Goal: Task Accomplishment & Management: Use online tool/utility

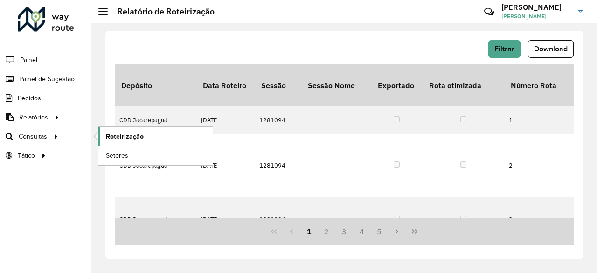
click at [146, 140] on link "Roteirização" at bounding box center [155, 136] width 114 height 19
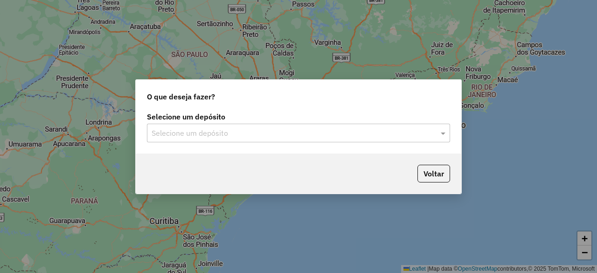
click at [436, 138] on div "Selecione um depósito" at bounding box center [298, 133] width 303 height 19
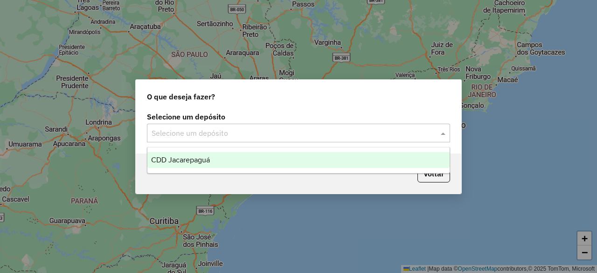
click at [268, 155] on div "CDD Jacarepaguá" at bounding box center [298, 160] width 302 height 16
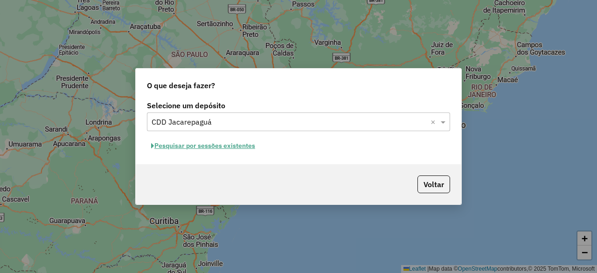
click at [216, 142] on button "Pesquisar por sessões existentes" at bounding box center [203, 145] width 112 height 14
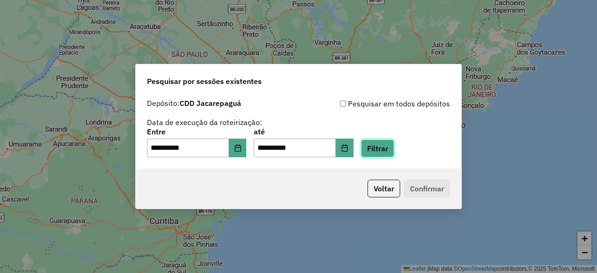
click at [391, 150] on button "Filtrar" at bounding box center [377, 148] width 33 height 18
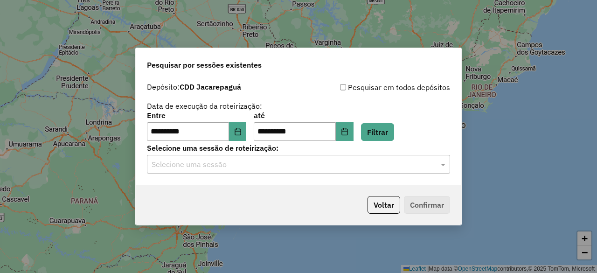
click at [393, 164] on input "text" at bounding box center [289, 164] width 275 height 11
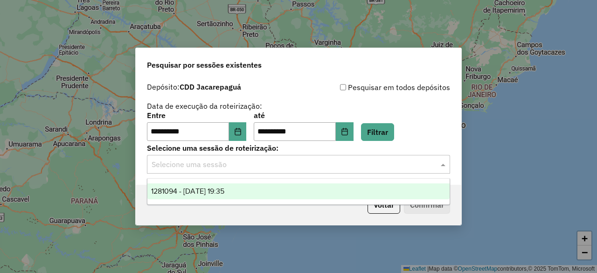
click at [224, 187] on span "1281094 - 23/09/2025 19:35" at bounding box center [187, 191] width 73 height 8
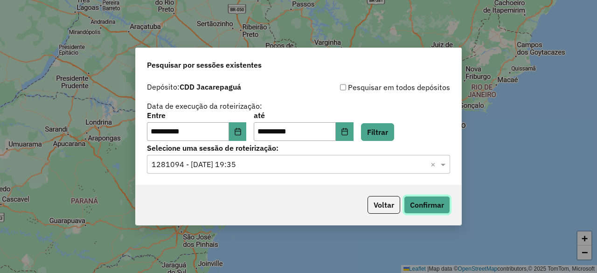
click at [429, 208] on button "Confirmar" at bounding box center [427, 205] width 46 height 18
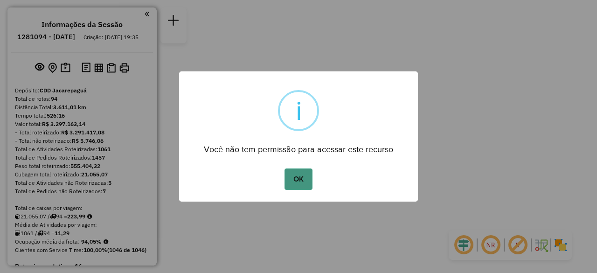
click at [302, 178] on button "OK" at bounding box center [298, 178] width 28 height 21
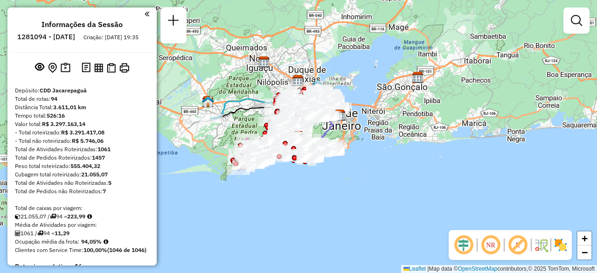
click at [145, 14] on em at bounding box center [147, 14] width 5 height 8
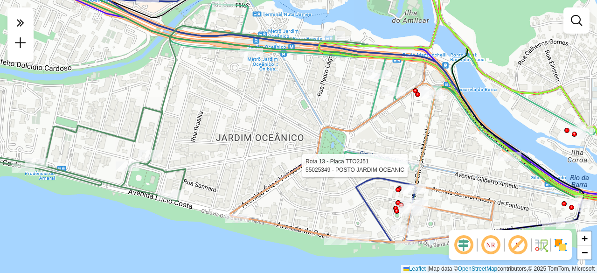
select select "**********"
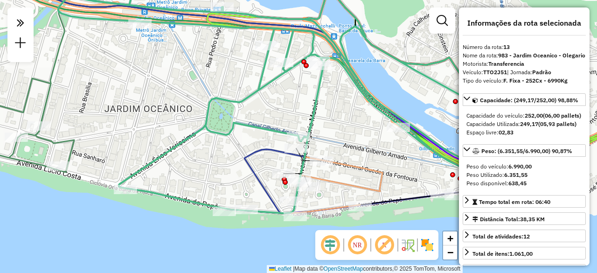
click at [302, 161] on icon at bounding box center [271, 93] width 426 height 240
click at [302, 160] on icon at bounding box center [311, 160] width 20 height 0
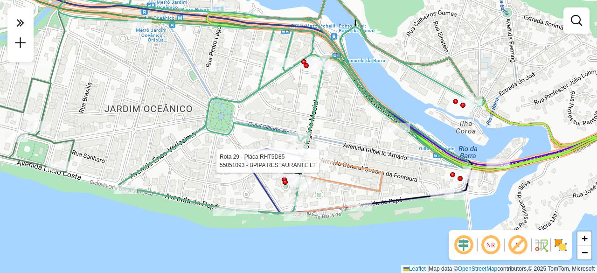
select select "**********"
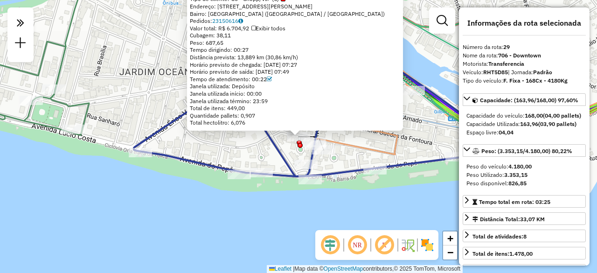
click at [354, 155] on div "55019021 - PROJETO BAR CARIOCA Tipo de cliente: 80 - Chopp/VIP (C) Endereço: [S…" at bounding box center [298, 136] width 597 height 273
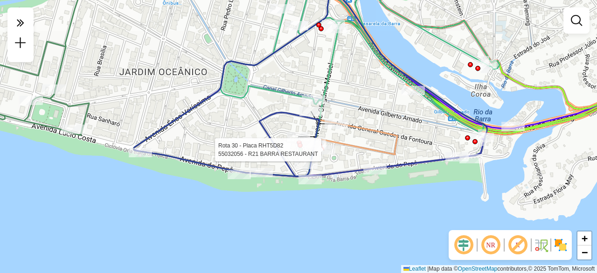
click at [332, 154] on div at bounding box center [323, 149] width 23 height 9
select select "**********"
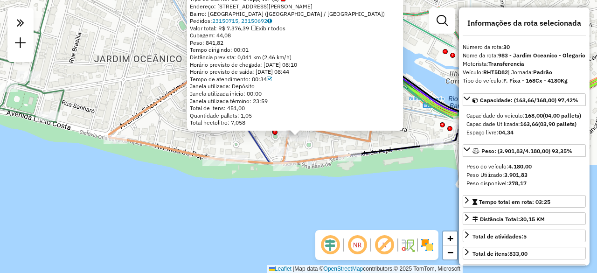
click at [321, 151] on div "55032056 - R21 BARRA RESTAURANT Tipo de cliente: 80 - Chopp/VIP (C) Endereço: […" at bounding box center [298, 136] width 597 height 273
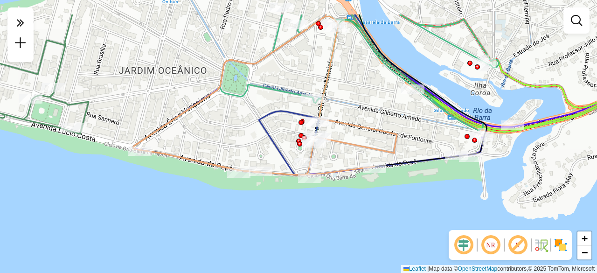
drag, startPoint x: 317, startPoint y: 57, endPoint x: 345, endPoint y: 97, distance: 48.2
click at [345, 97] on div "Janela de atendimento Grade de atendimento Capacidade Transportadoras Veículos …" at bounding box center [298, 136] width 597 height 273
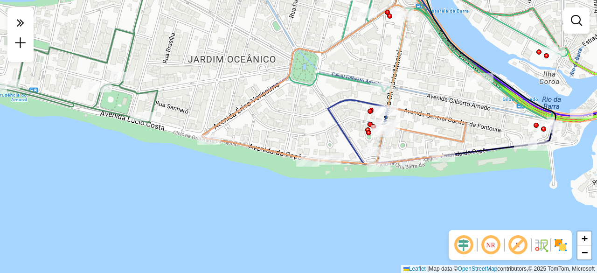
click at [395, 66] on icon at bounding box center [333, 84] width 263 height 159
select select "**********"
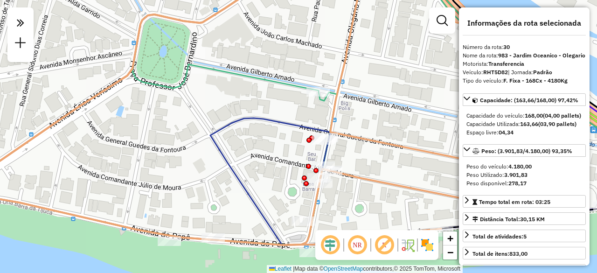
click at [443, 27] on link at bounding box center [442, 20] width 19 height 19
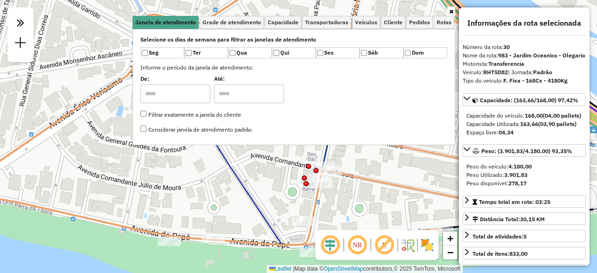
click at [380, 219] on div "Rota 30 - Placa RHT5D82 55033576 - PRATI RESTEURANTE LT [PERSON_NAME] de atendi…" at bounding box center [298, 136] width 597 height 273
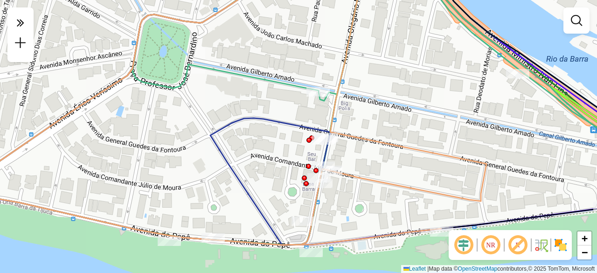
click at [322, 97] on div at bounding box center [317, 91] width 23 height 9
select select "**********"
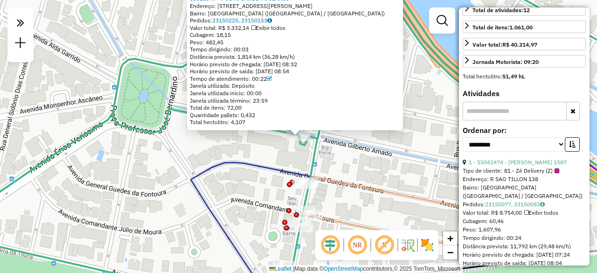
scroll to position [233, 0]
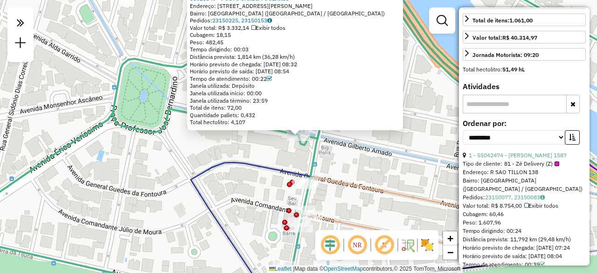
click at [418, 144] on div "55025349 - POSTO JARDIM OCEANIC Endereço: [STREET_ADDRESS][PERSON_NAME] ([GEOGR…" at bounding box center [298, 136] width 597 height 273
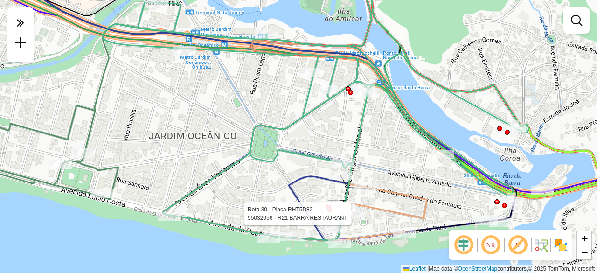
select select "**********"
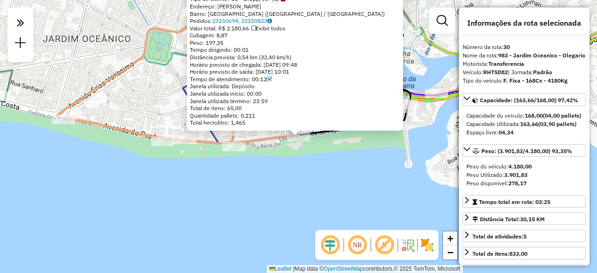
click at [267, 147] on div "Rota 30 - Placa RHT5D82 55054569 - 2LC BRANDING LTDA 55054569 - 2LC BRANDING LT…" at bounding box center [298, 136] width 597 height 273
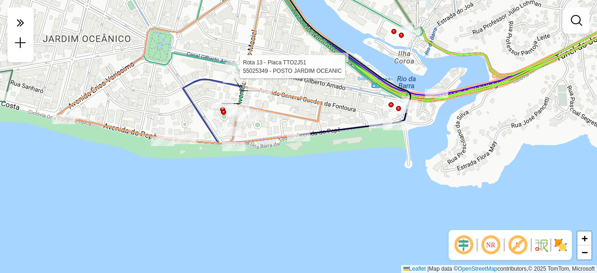
select select "**********"
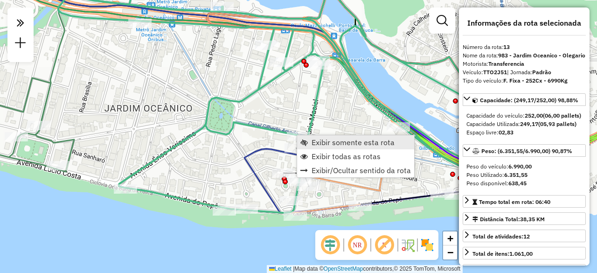
click at [327, 143] on span "Exibir somente esta rota" at bounding box center [352, 141] width 83 height 7
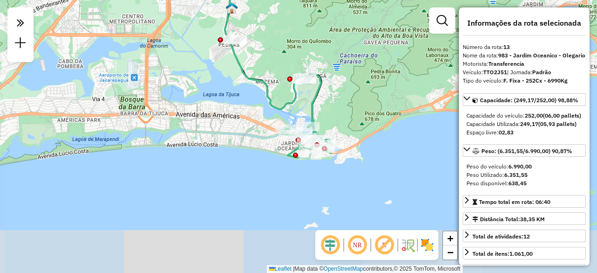
drag, startPoint x: 356, startPoint y: 165, endPoint x: 337, endPoint y: 118, distance: 50.8
click at [337, 118] on div "Janela de atendimento Grade de atendimento Capacidade Transportadoras Veículos …" at bounding box center [298, 136] width 597 height 273
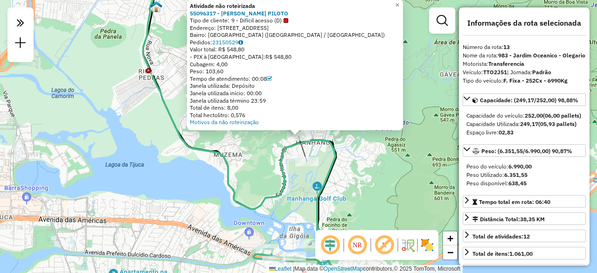
click at [269, 145] on div "Atividade não roteirizada 55096317 - [PERSON_NAME] PILOTO Tipo de cliente: 9 - …" at bounding box center [298, 136] width 597 height 273
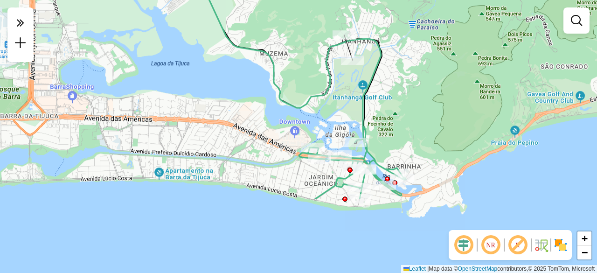
drag, startPoint x: 210, startPoint y: 119, endPoint x: 256, endPoint y: 18, distance: 111.0
click at [256, 18] on div "Janela de atendimento Grade de atendimento Capacidade Transportadoras Veículos …" at bounding box center [298, 136] width 597 height 273
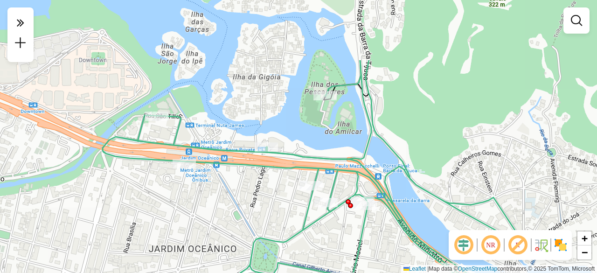
drag, startPoint x: 332, startPoint y: 54, endPoint x: 322, endPoint y: 144, distance: 90.1
click at [320, 141] on div "Janela de atendimento Grade de atendimento Capacidade Transportadoras Veículos …" at bounding box center [298, 136] width 597 height 273
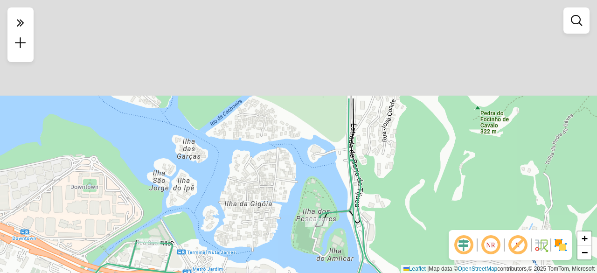
drag, startPoint x: 364, startPoint y: 133, endPoint x: 359, endPoint y: 199, distance: 66.4
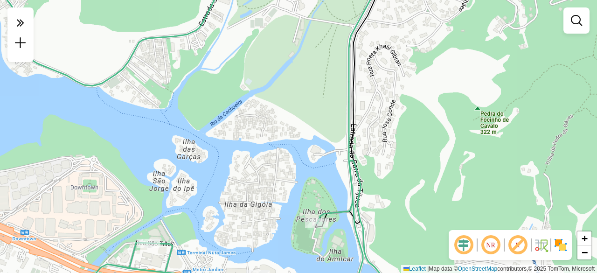
drag, startPoint x: 299, startPoint y: 193, endPoint x: 292, endPoint y: 222, distance: 30.2
click at [293, 213] on div "Janela de atendimento Grade de atendimento Capacidade Transportadoras Veículos …" at bounding box center [298, 136] width 597 height 273
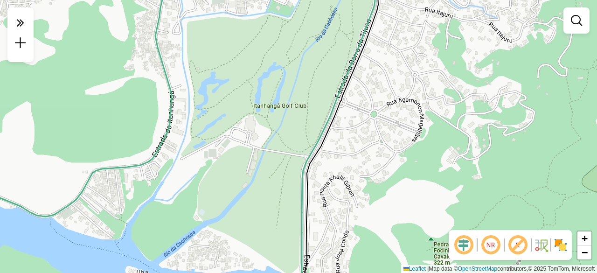
drag, startPoint x: 293, startPoint y: 135, endPoint x: 284, endPoint y: 192, distance: 57.0
click at [289, 183] on div "Janela de atendimento Grade de atendimento Capacidade Transportadoras Veículos …" at bounding box center [298, 136] width 597 height 273
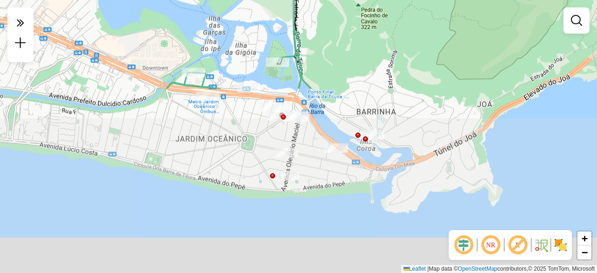
drag, startPoint x: 257, startPoint y: 236, endPoint x: 253, endPoint y: 24, distance: 212.2
click at [253, 24] on div "Janela de atendimento Grade de atendimento Capacidade Transportadoras Veículos …" at bounding box center [298, 136] width 597 height 273
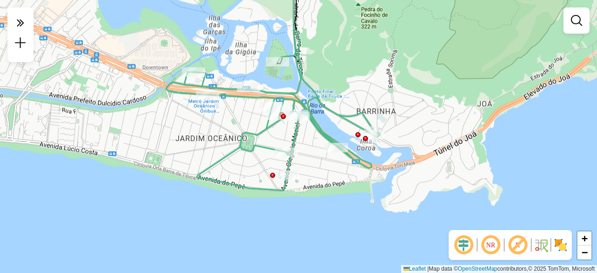
click at [215, 138] on div "Janela de atendimento Grade de atendimento Capacidade Transportadoras Veículos …" at bounding box center [298, 136] width 597 height 273
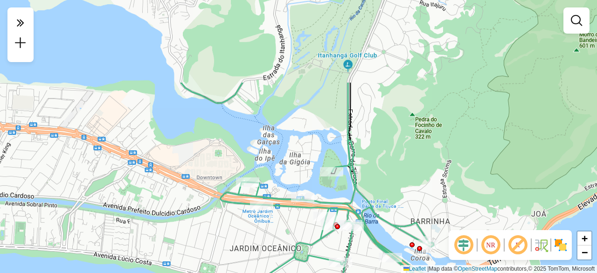
drag, startPoint x: 258, startPoint y: 55, endPoint x: 284, endPoint y: 194, distance: 140.4
click at [285, 193] on div "Janela de atendimento Grade de atendimento Capacidade Transportadoras Veículos …" at bounding box center [298, 136] width 597 height 273
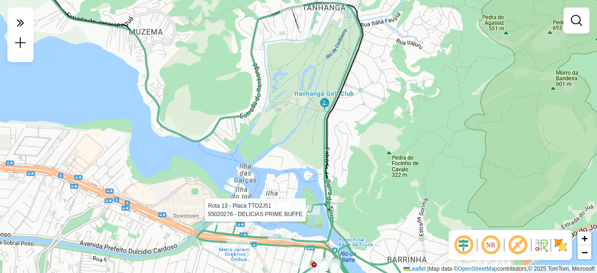
drag, startPoint x: 282, startPoint y: 113, endPoint x: 278, endPoint y: 152, distance: 39.3
click at [278, 152] on div "Rota 13 - Placa TTO2J51 55020276 - DELICIAS PRIME BUFFE Janela de atendimento G…" at bounding box center [298, 136] width 597 height 273
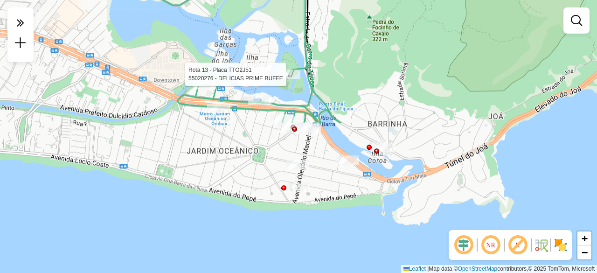
drag, startPoint x: 194, startPoint y: 200, endPoint x: 182, endPoint y: -28, distance: 227.9
click at [182, 0] on html "Aguarde... Pop-up bloqueado! Seu navegador bloqueou automáticamente a abertura …" at bounding box center [298, 136] width 597 height 273
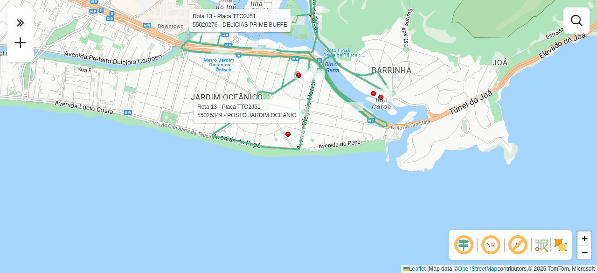
select select "**********"
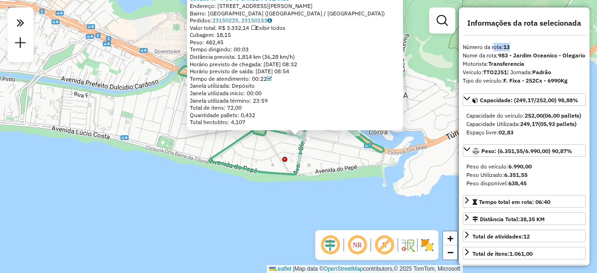
drag, startPoint x: 513, startPoint y: 47, endPoint x: 491, endPoint y: 48, distance: 22.0
click at [491, 48] on div "Número da rota: 13" at bounding box center [524, 47] width 123 height 8
copy div "rota: 13"
click at [250, 38] on div "Cubagem: 18,15" at bounding box center [295, 34] width 210 height 7
drag, startPoint x: 499, startPoint y: 54, endPoint x: 558, endPoint y: 55, distance: 58.3
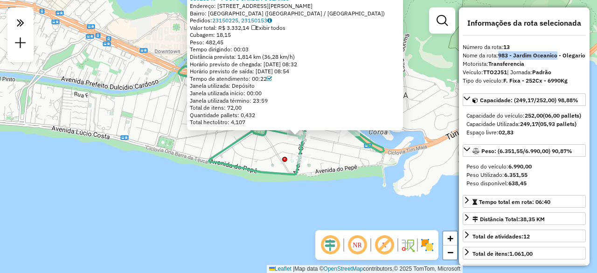
click at [558, 55] on strong "983 - Jardim Oceanico - Olegario" at bounding box center [541, 55] width 87 height 7
copy strong "983 - [GEOGRAPHIC_DATA]"
click at [245, 154] on div "55025349 - POSTO JARDIM OCEANIC Endereço: [STREET_ADDRESS][PERSON_NAME] ([GEOGR…" at bounding box center [298, 136] width 597 height 273
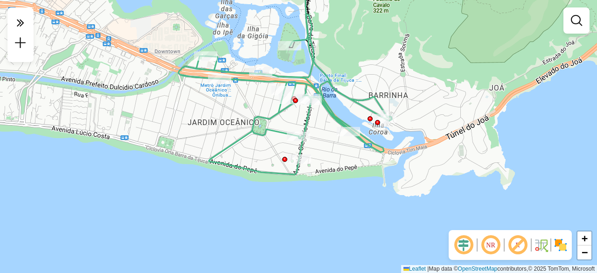
click at [193, 114] on div "Janela de atendimento Grade de atendimento Capacidade Transportadoras Veículos …" at bounding box center [298, 136] width 597 height 273
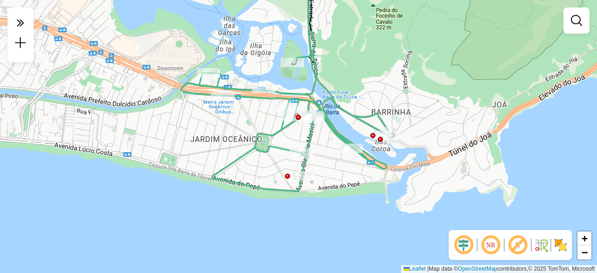
drag, startPoint x: 198, startPoint y: 141, endPoint x: 194, endPoint y: 170, distance: 29.6
click at [194, 170] on div "Janela de atendimento Grade de atendimento Capacidade Transportadoras Veículos …" at bounding box center [298, 136] width 597 height 273
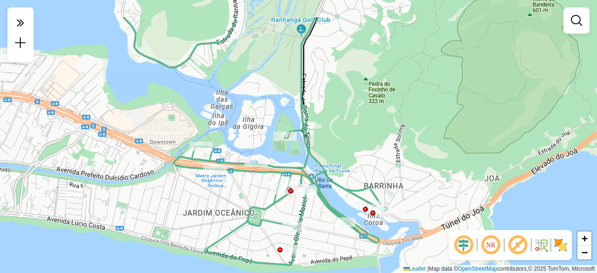
drag, startPoint x: 199, startPoint y: 53, endPoint x: 196, endPoint y: 93, distance: 40.2
click at [196, 93] on div "Janela de atendimento Grade de atendimento Capacidade Transportadoras Veículos …" at bounding box center [298, 136] width 597 height 273
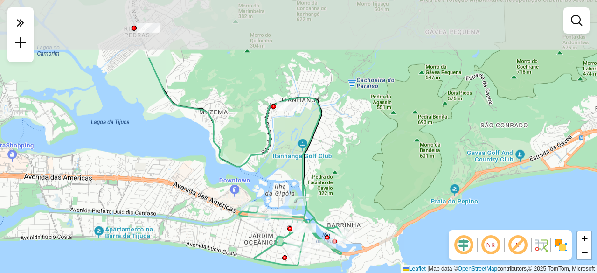
drag, startPoint x: 262, startPoint y: 94, endPoint x: 285, endPoint y: 174, distance: 83.4
click at [285, 177] on div "Janela de atendimento Grade de atendimento Capacidade Transportadoras Veículos …" at bounding box center [298, 136] width 597 height 273
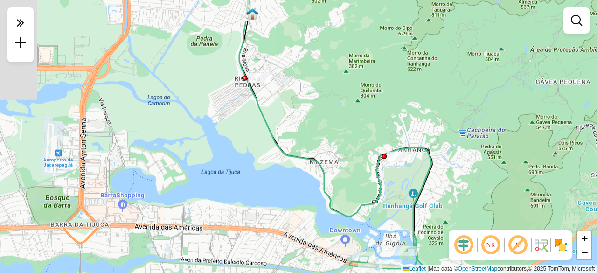
drag, startPoint x: 175, startPoint y: 104, endPoint x: 280, endPoint y: 141, distance: 111.1
click at [280, 141] on div "Janela de atendimento Grade de atendimento Capacidade Transportadoras Veículos …" at bounding box center [298, 136] width 597 height 273
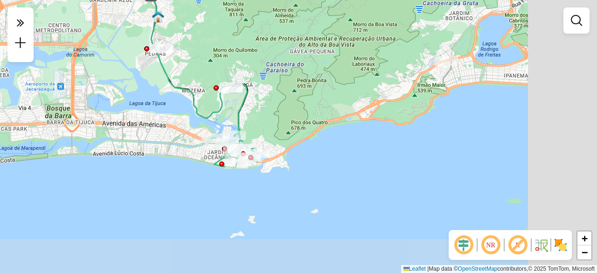
drag, startPoint x: 262, startPoint y: 104, endPoint x: 245, endPoint y: 51, distance: 55.3
click at [245, 51] on div "Janela de atendimento Grade de atendimento Capacidade Transportadoras Veículos …" at bounding box center [298, 136] width 597 height 273
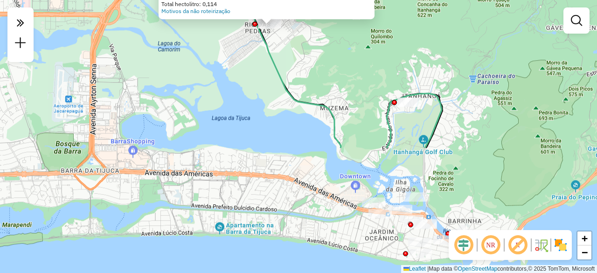
drag, startPoint x: 366, startPoint y: 208, endPoint x: 269, endPoint y: 46, distance: 188.9
click at [275, 50] on div "Atividade não roteirizada 55054623 - 48.885.386 JANDRIELI Tipo de cliente: 80 -…" at bounding box center [298, 136] width 597 height 273
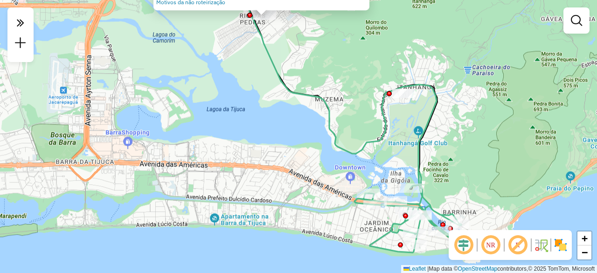
drag, startPoint x: 264, startPoint y: 39, endPoint x: 259, endPoint y: 24, distance: 15.5
click at [260, 29] on icon at bounding box center [340, 86] width 192 height 235
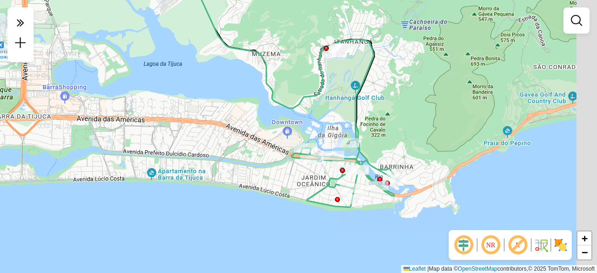
drag, startPoint x: 394, startPoint y: 115, endPoint x: 325, endPoint y: 70, distance: 81.5
click at [325, 70] on div "Atividade não roteirizada 55054623 - 48.885.386 JANDRIELI Tipo de cliente: 80 -…" at bounding box center [298, 136] width 597 height 273
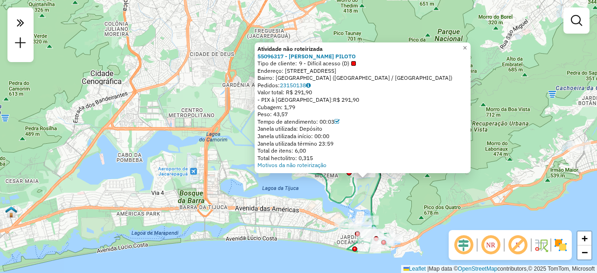
drag, startPoint x: 304, startPoint y: 168, endPoint x: 283, endPoint y: 219, distance: 55.4
click at [283, 219] on div "Atividade não roteirizada 55096317 - [PERSON_NAME] PILOTO Tipo de cliente: 9 - …" at bounding box center [298, 136] width 597 height 273
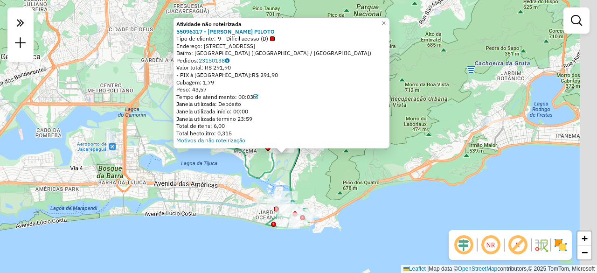
drag, startPoint x: 281, startPoint y: 210, endPoint x: 195, endPoint y: 180, distance: 90.7
click at [195, 180] on div "Atividade não roteirizada 55096317 - [PERSON_NAME] PILOTO Tipo de cliente: 9 - …" at bounding box center [298, 136] width 597 height 273
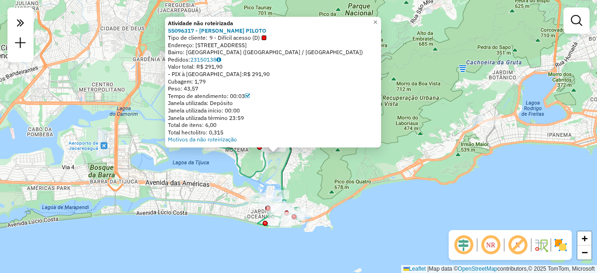
click at [318, 173] on div "Rota 13 - Placa TTO2J51 55020276 - DELICIAS PRIME BUFFE Atividade não roteiriza…" at bounding box center [298, 136] width 597 height 273
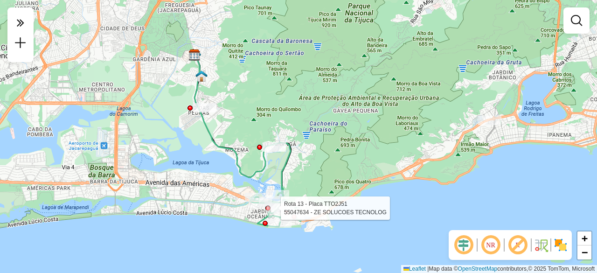
select select "**********"
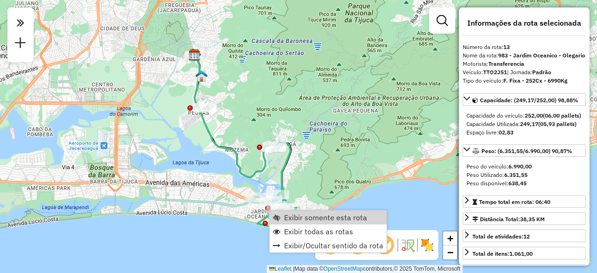
click at [240, 206] on div "Rota 13 - Placa TTO2J51 55025349 - POSTO JARDIM OCEANIC Rota 13 - Placa TTO2J51…" at bounding box center [298, 136] width 597 height 273
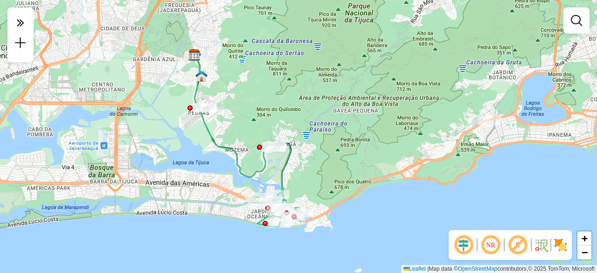
click at [247, 214] on div "Janela de atendimento Grade de atendimento Capacidade Transportadoras Veículos …" at bounding box center [298, 136] width 597 height 273
click at [166, 152] on div "Janela de atendimento Grade de atendimento Capacidade Transportadoras Veículos …" at bounding box center [298, 136] width 597 height 273
click at [174, 186] on div "Janela de atendimento Grade de atendimento Capacidade Transportadoras Veículos …" at bounding box center [298, 136] width 597 height 273
click at [193, 158] on div "Janela de atendimento Grade de atendimento Capacidade Transportadoras Veículos …" at bounding box center [298, 136] width 597 height 273
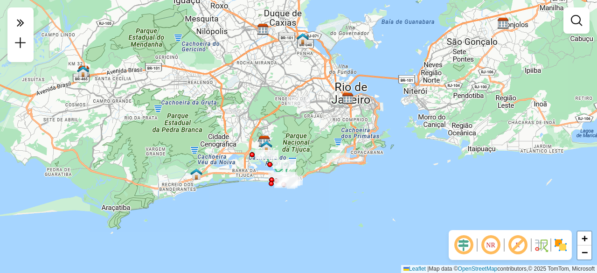
drag, startPoint x: 121, startPoint y: 144, endPoint x: 253, endPoint y: 166, distance: 133.7
click at [255, 157] on div at bounding box center [251, 154] width 5 height 5
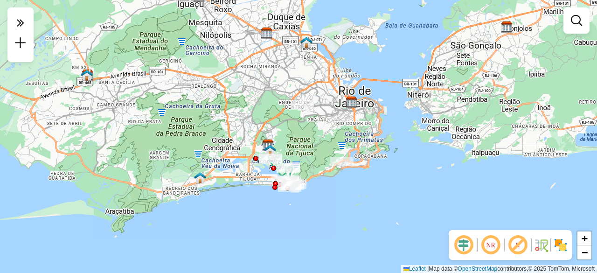
drag, startPoint x: 300, startPoint y: 167, endPoint x: 284, endPoint y: 160, distance: 17.8
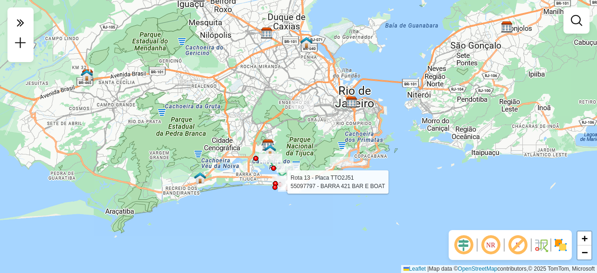
select select "**********"
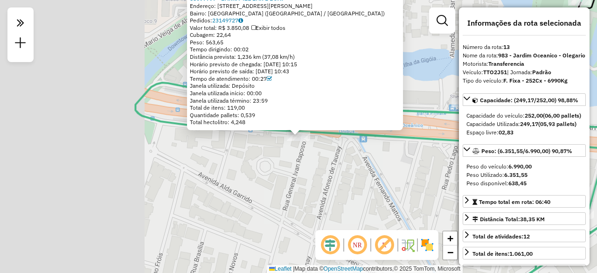
click at [248, 159] on div "Rota 13 - Placa TTO2J51 55097797 - BARRA 421 BAR E BOAT 55097797 - BARRA 421 BA…" at bounding box center [298, 136] width 597 height 273
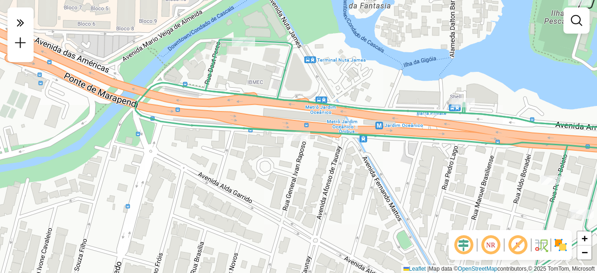
select select "**********"
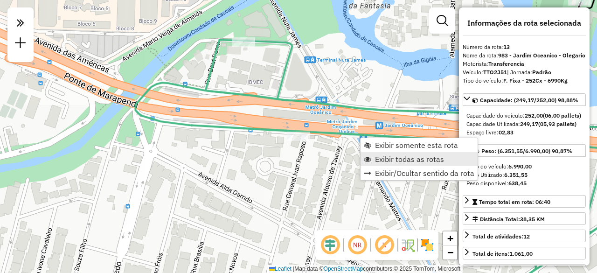
click at [411, 158] on span "Exibir todas as rotas" at bounding box center [409, 158] width 69 height 7
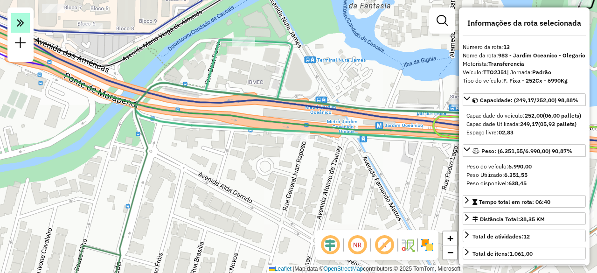
click at [24, 25] on em at bounding box center [20, 23] width 19 height 20
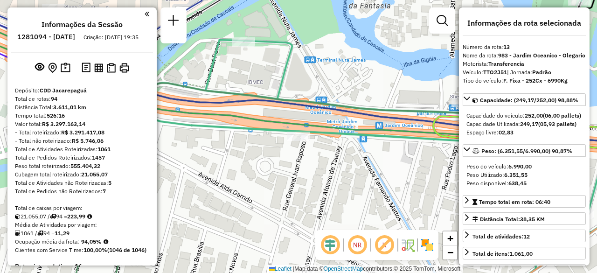
click at [145, 14] on em at bounding box center [147, 14] width 5 height 8
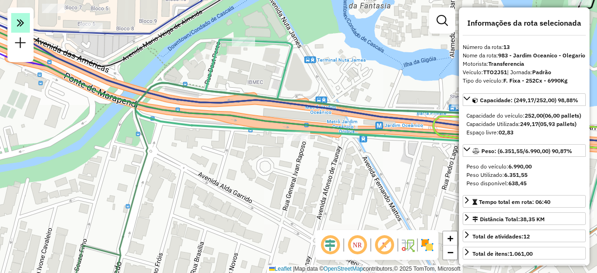
click at [22, 23] on icon at bounding box center [20, 22] width 7 height 13
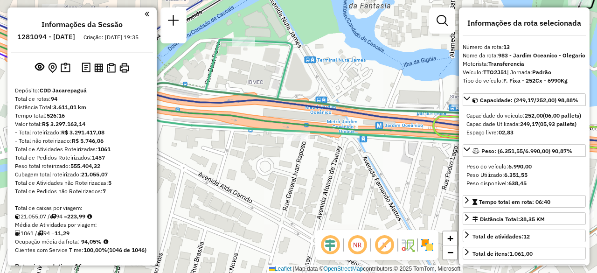
scroll to position [1920, 0]
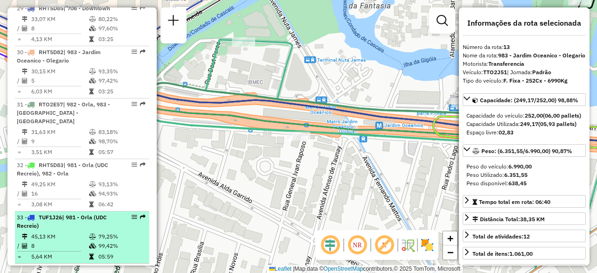
click at [81, 232] on td "45,13 KM" at bounding box center [60, 236] width 58 height 9
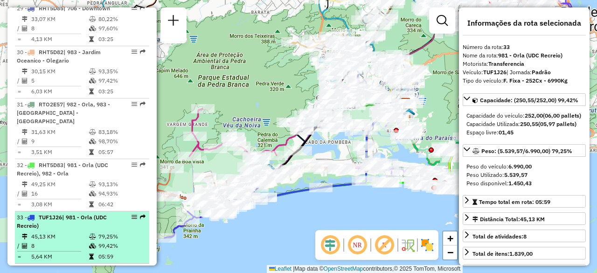
drag, startPoint x: 110, startPoint y: 136, endPoint x: 90, endPoint y: 143, distance: 20.2
click at [88, 213] on div "33 - TUF1J26 | 981 - Orla (UDC Recreio)" at bounding box center [66, 221] width 99 height 17
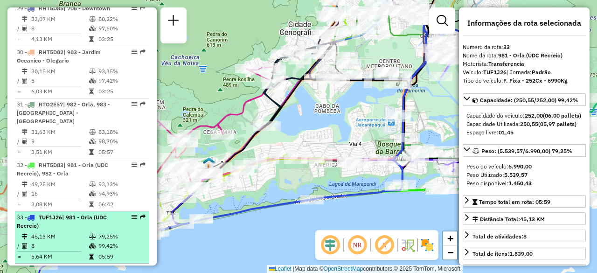
click at [126, 213] on div "33 - TUF1J26 | 981 - Orla (UDC Recreio)" at bounding box center [82, 221] width 131 height 17
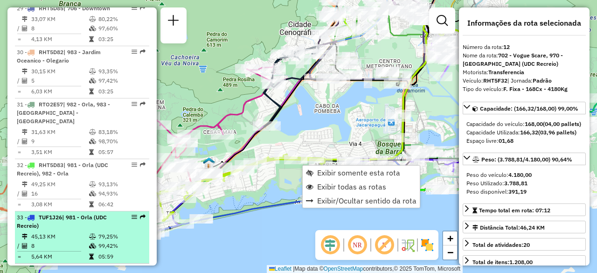
click at [100, 214] on span "| 981 - Orla (UDC Recreio)" at bounding box center [62, 221] width 90 height 15
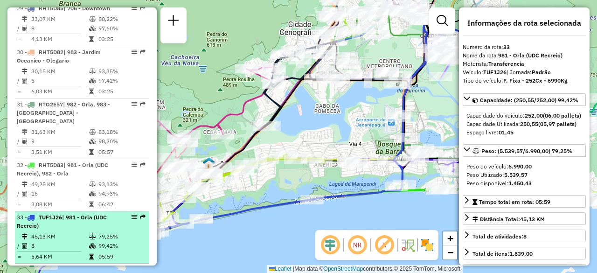
click at [99, 214] on span "| 981 - Orla (UDC Recreio)" at bounding box center [62, 221] width 90 height 15
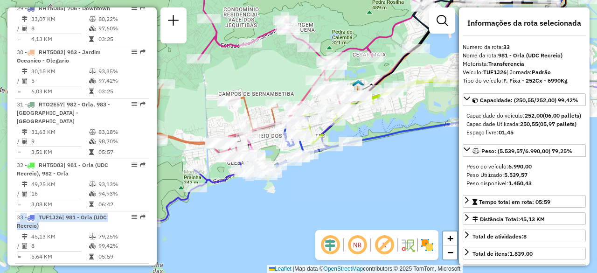
drag, startPoint x: 237, startPoint y: 198, endPoint x: 389, endPoint y: 117, distance: 172.3
click at [389, 117] on div "Janela de atendimento Grade de atendimento Capacidade Transportadoras Veículos …" at bounding box center [298, 136] width 597 height 273
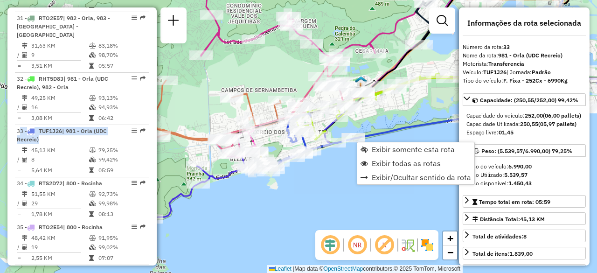
scroll to position [2043, 0]
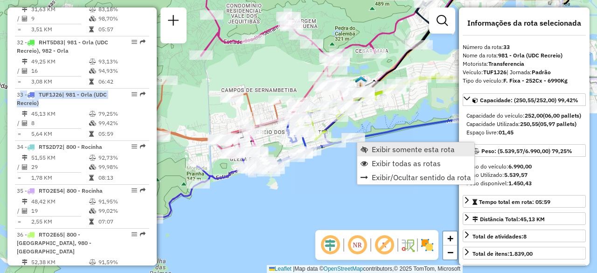
click at [384, 152] on span "Exibir somente esta rota" at bounding box center [413, 148] width 83 height 7
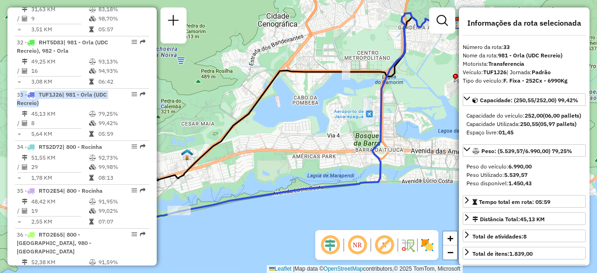
drag, startPoint x: 285, startPoint y: 205, endPoint x: 264, endPoint y: 196, distance: 23.0
click at [264, 196] on icon at bounding box center [321, 112] width 284 height 198
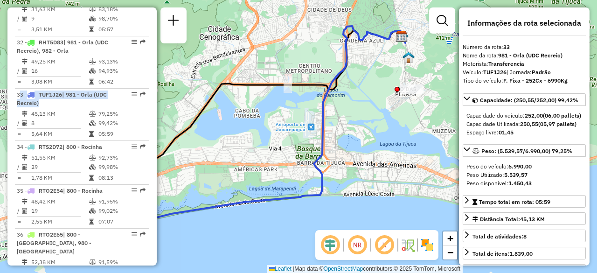
drag, startPoint x: 327, startPoint y: 183, endPoint x: 345, endPoint y: 174, distance: 20.0
click at [325, 181] on icon at bounding box center [263, 125] width 284 height 198
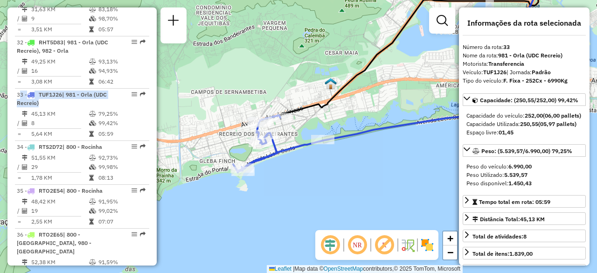
drag, startPoint x: 254, startPoint y: 191, endPoint x: 384, endPoint y: 128, distance: 144.3
click at [384, 128] on icon at bounding box center [465, 41] width 284 height 198
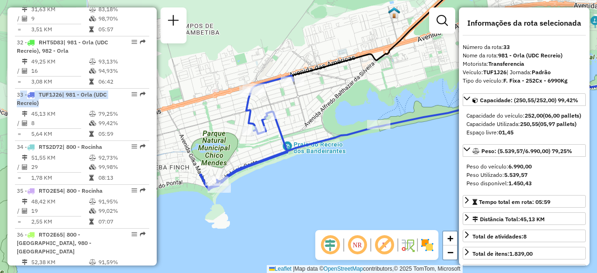
drag, startPoint x: 318, startPoint y: 158, endPoint x: 315, endPoint y: 170, distance: 13.0
click at [315, 170] on div "Janela de atendimento Grade de atendimento Capacidade Transportadoras Veículos …" at bounding box center [298, 136] width 597 height 273
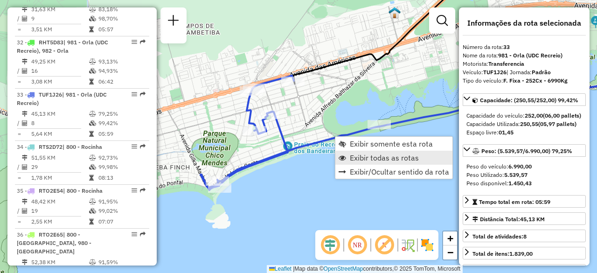
click at [365, 156] on span "Exibir todas as rotas" at bounding box center [384, 157] width 69 height 7
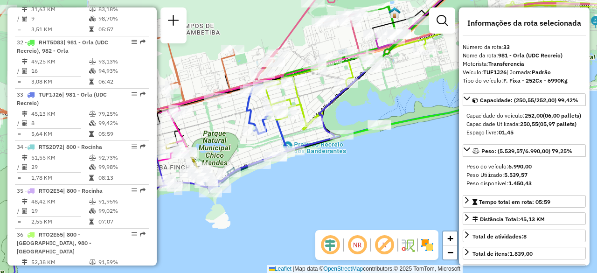
scroll to position [3057, 0]
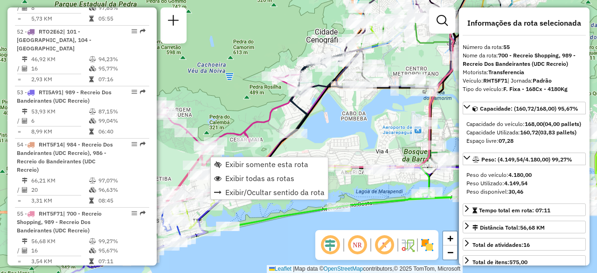
scroll to position [3180, 0]
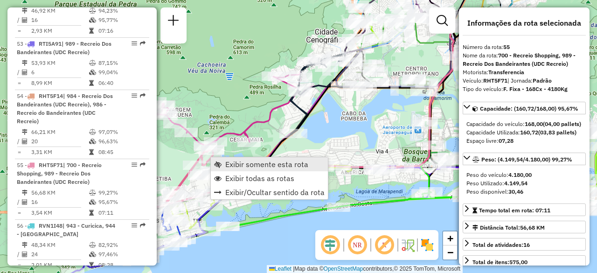
click at [231, 164] on span "Exibir somente esta rota" at bounding box center [266, 163] width 83 height 7
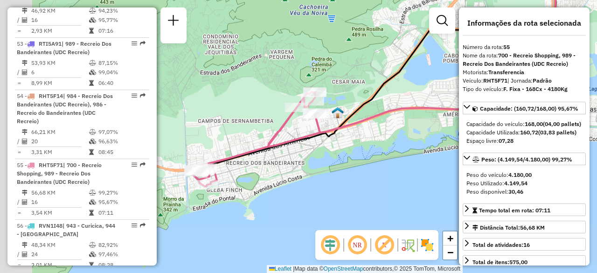
drag, startPoint x: 214, startPoint y: 179, endPoint x: 321, endPoint y: 112, distance: 125.5
click at [321, 112] on div "Janela de atendimento Grade de atendimento Capacidade Transportadoras Veículos …" at bounding box center [298, 136] width 597 height 273
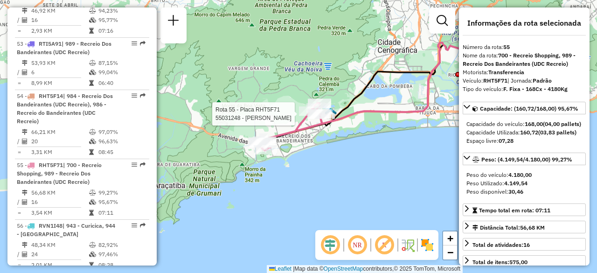
drag, startPoint x: 350, startPoint y: 148, endPoint x: 346, endPoint y: 145, distance: 5.0
click at [371, 137] on div "Rota 55 - Placa RHT5F71 55031248 - [PERSON_NAME] DE SOUZ Janela de atendimento …" at bounding box center [298, 136] width 597 height 273
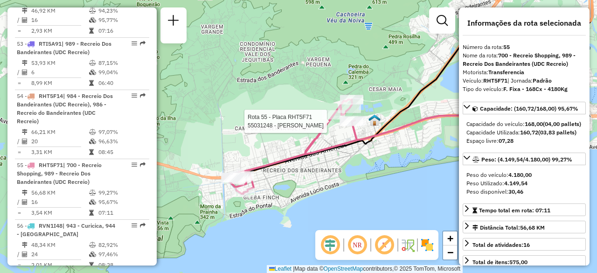
drag, startPoint x: 294, startPoint y: 133, endPoint x: 304, endPoint y: 182, distance: 50.0
click at [301, 182] on div "Rota 55 - Placa RHT5F71 55031248 - [PERSON_NAME] DE SOUZ Janela de atendimento …" at bounding box center [298, 136] width 597 height 273
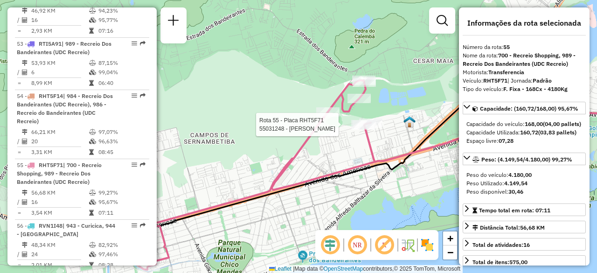
drag, startPoint x: 351, startPoint y: 169, endPoint x: 300, endPoint y: 226, distance: 76.3
click at [298, 228] on div "Rota 55 - Placa RHT5F71 55031248 - [PERSON_NAME] DE SOUZ Janela de atendimento …" at bounding box center [298, 136] width 597 height 273
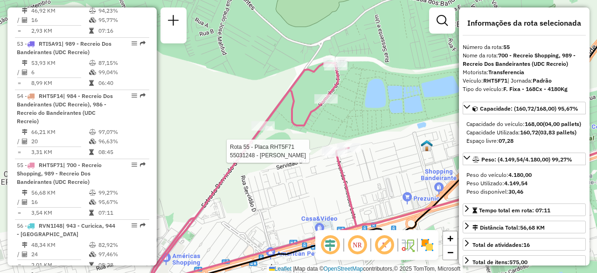
drag, startPoint x: 339, startPoint y: 153, endPoint x: 312, endPoint y: 192, distance: 46.8
click at [312, 192] on div "Rota 55 - Placa RHT5F71 55031248 - [PERSON_NAME] DE SOUZ Janela de atendimento …" at bounding box center [298, 136] width 597 height 273
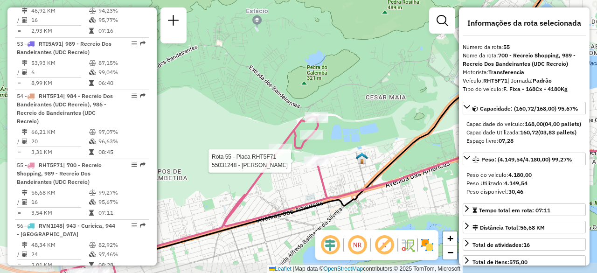
drag, startPoint x: 263, startPoint y: 209, endPoint x: 264, endPoint y: 197, distance: 12.2
click at [264, 197] on div "Rota 55 - Placa RHT5F71 55031248 - [PERSON_NAME] DE SOUZ Janela de atendimento …" at bounding box center [298, 136] width 597 height 273
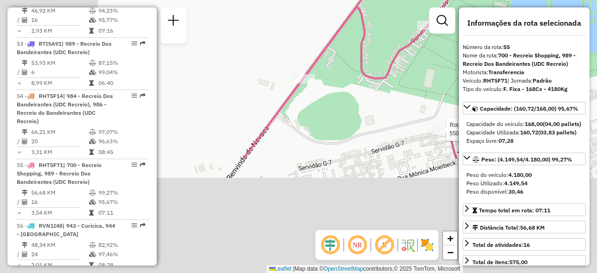
drag, startPoint x: 235, startPoint y: 215, endPoint x: 382, endPoint y: 70, distance: 206.4
click at [382, 71] on icon at bounding box center [358, 55] width 231 height 207
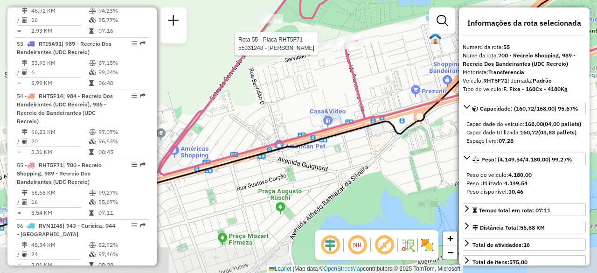
drag, startPoint x: 291, startPoint y: 155, endPoint x: 202, endPoint y: 109, distance: 99.5
click at [199, 110] on div "Rota 55 - Placa RHT5F71 55031248 - [PERSON_NAME] DE SOUZ Janela de atendimento …" at bounding box center [298, 136] width 597 height 273
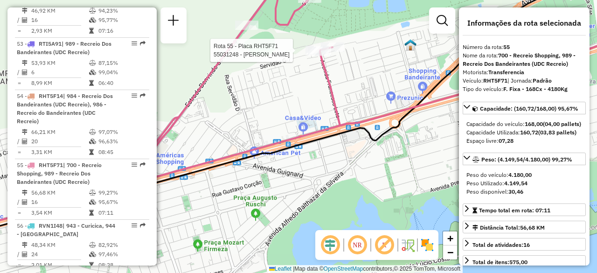
drag, startPoint x: 217, startPoint y: 127, endPoint x: 340, endPoint y: 80, distance: 131.6
click at [332, 84] on div "Rota 55 - Placa RHT5F71 55031248 - [PERSON_NAME] DE SOUZ Janela de atendimento …" at bounding box center [298, 136] width 597 height 273
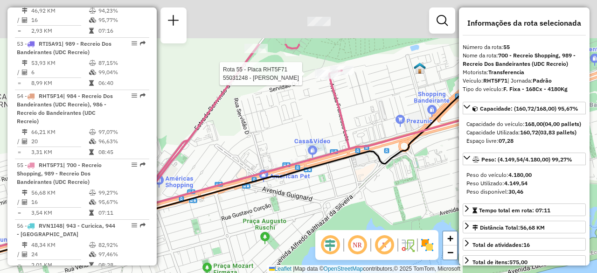
drag, startPoint x: 334, startPoint y: 105, endPoint x: 298, endPoint y: 160, distance: 66.2
click at [296, 162] on div "Rota 55 - Placa RHT5F71 55031248 - [PERSON_NAME] DE SOUZ Janela de atendimento …" at bounding box center [298, 136] width 597 height 273
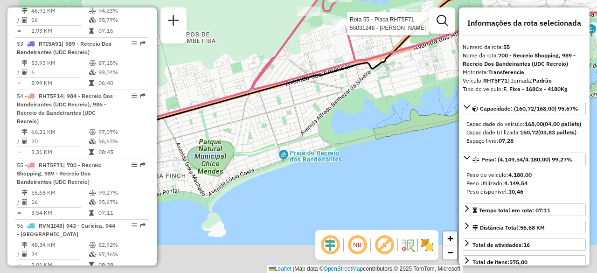
drag, startPoint x: 223, startPoint y: 194, endPoint x: 304, endPoint y: 32, distance: 181.8
click at [304, 32] on div "Rota 55 - Placa RHT5F71 55031248 - [PERSON_NAME] DE SOUZ Janela de atendimento …" at bounding box center [298, 136] width 597 height 273
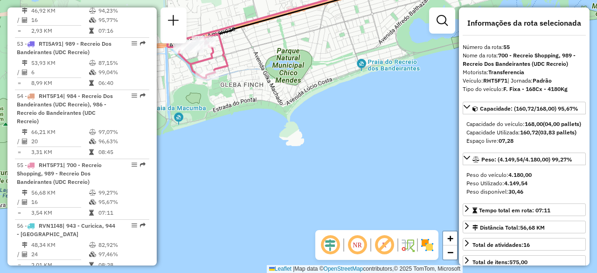
drag, startPoint x: 270, startPoint y: 100, endPoint x: 329, endPoint y: 72, distance: 64.7
click at [327, 72] on div "Rota 55 - Placa RHT5F71 55031248 - [PERSON_NAME] DE SOUZ Janela de atendimento …" at bounding box center [298, 136] width 597 height 273
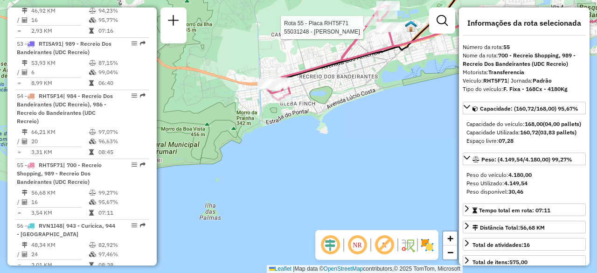
drag, startPoint x: 239, startPoint y: 91, endPoint x: 284, endPoint y: 106, distance: 47.2
click at [284, 106] on div "Rota 55 - Placa RHT5F71 55031248 - [PERSON_NAME] DE SOUZ Janela de atendimento …" at bounding box center [298, 136] width 597 height 273
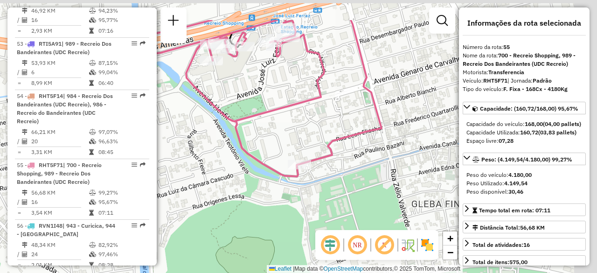
drag, startPoint x: 321, startPoint y: 76, endPoint x: 284, endPoint y: 131, distance: 66.2
click at [284, 131] on div "Rota 55 - Placa RHT5F71 55031248 - [PERSON_NAME] DE SOUZ Janela de atendimento …" at bounding box center [298, 136] width 597 height 273
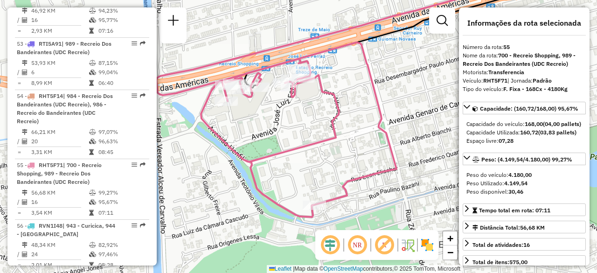
drag, startPoint x: 275, startPoint y: 95, endPoint x: 301, endPoint y: 117, distance: 34.2
click at [301, 117] on div "Rota 55 - Placa RHT5F71 55031248 - [PERSON_NAME] DE SOUZ Janela de atendimento …" at bounding box center [298, 136] width 597 height 273
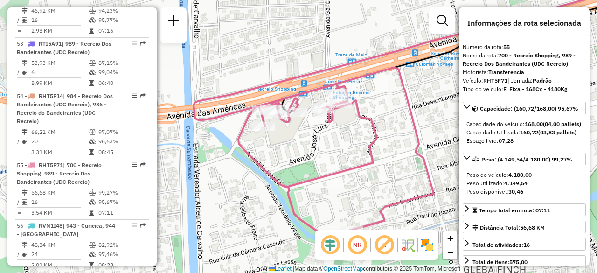
drag, startPoint x: 416, startPoint y: 113, endPoint x: 284, endPoint y: 147, distance: 135.9
click at [269, 149] on div "Rota 55 - Placa RHT5F71 55031248 - [PERSON_NAME] DE SOUZ Janela de atendimento …" at bounding box center [298, 136] width 597 height 273
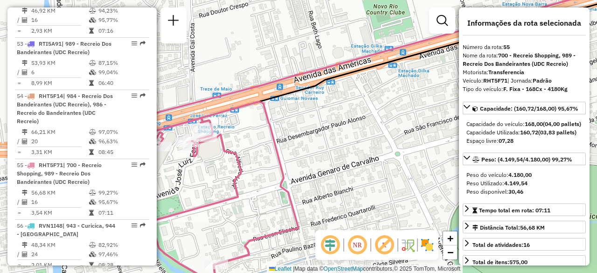
drag, startPoint x: 360, startPoint y: 123, endPoint x: 311, endPoint y: 141, distance: 52.4
click at [287, 137] on div "Rota 55 - Placa RHT5F71 55031248 - [PERSON_NAME] DE SOUZ Janela de atendimento …" at bounding box center [298, 136] width 597 height 273
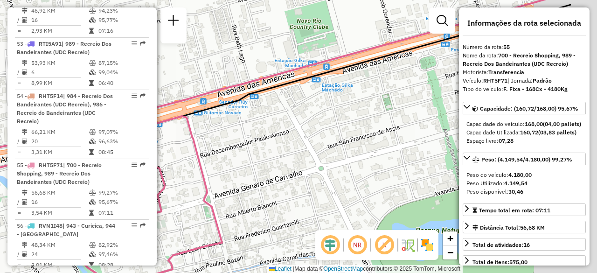
click at [296, 153] on div "Rota 55 - Placa RHT5F71 55031248 - [PERSON_NAME] DE SOUZ Janela de atendimento …" at bounding box center [298, 136] width 597 height 273
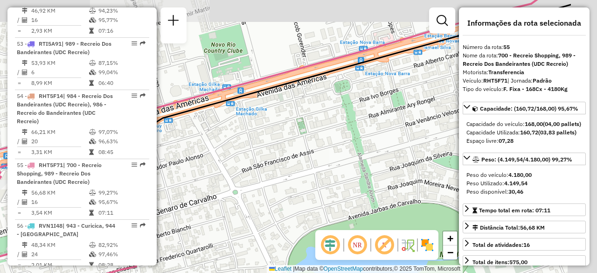
drag, startPoint x: 423, startPoint y: 117, endPoint x: 332, endPoint y: 147, distance: 95.4
click at [334, 145] on div "Rota 55 - Placa RHT5F71 55031248 - [PERSON_NAME] DE SOUZ Janela de atendimento …" at bounding box center [298, 136] width 597 height 273
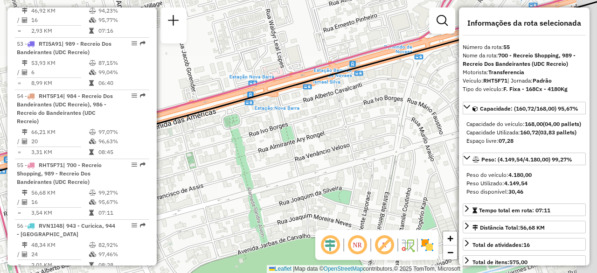
drag, startPoint x: 348, startPoint y: 125, endPoint x: 310, endPoint y: 142, distance: 41.8
click at [315, 138] on div "Rota 55 - Placa RHT5F71 55031248 - [PERSON_NAME] DE SOUZ Janela de atendimento …" at bounding box center [298, 136] width 597 height 273
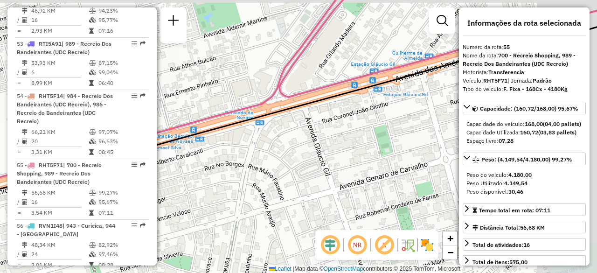
drag, startPoint x: 344, startPoint y: 113, endPoint x: 285, endPoint y: 136, distance: 62.6
click at [264, 151] on div "Rota 55 - Placa RHT5F71 55031248 - [PERSON_NAME] DE SOUZ Janela de atendimento …" at bounding box center [298, 136] width 597 height 273
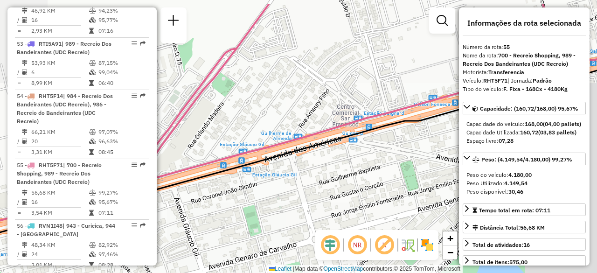
drag, startPoint x: 289, startPoint y: 99, endPoint x: 267, endPoint y: 158, distance: 62.7
click at [270, 137] on div "Rota 55 - Placa RHT5F71 55031248 - [PERSON_NAME] DE SOUZ Janela de atendimento …" at bounding box center [298, 136] width 597 height 273
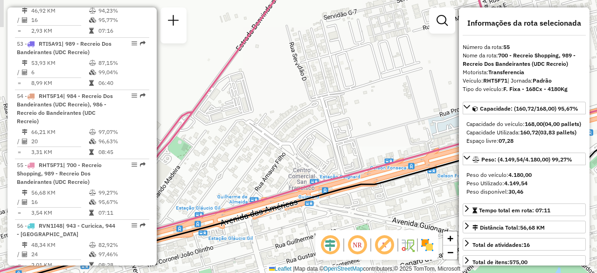
drag, startPoint x: 314, startPoint y: 116, endPoint x: 296, endPoint y: 138, distance: 29.1
click at [295, 133] on div "Rota 55 - Placa RHT5F71 55031248 - [PERSON_NAME] DE SOUZ Janela de atendimento …" at bounding box center [298, 136] width 597 height 273
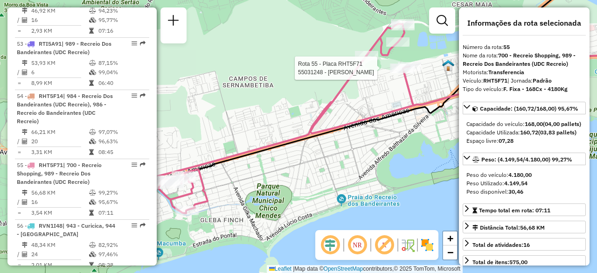
drag, startPoint x: 284, startPoint y: 147, endPoint x: 337, endPoint y: 118, distance: 60.1
click at [337, 120] on div "Rota 55 - Placa RHT5F71 55031248 - [PERSON_NAME] DE SOUZ Janela de atendimento …" at bounding box center [298, 136] width 597 height 273
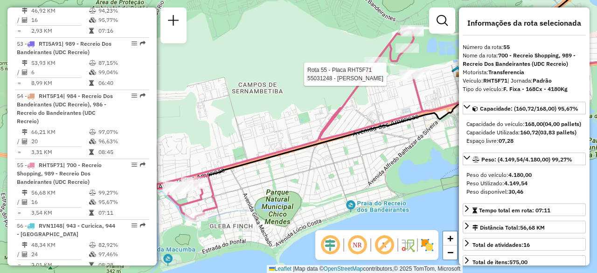
drag, startPoint x: 290, startPoint y: 130, endPoint x: 305, endPoint y: 139, distance: 18.2
click at [297, 139] on div "Rota 55 - Placa RHT5F71 55031248 - [PERSON_NAME] DE SOUZ Janela de atendimento …" at bounding box center [298, 136] width 597 height 273
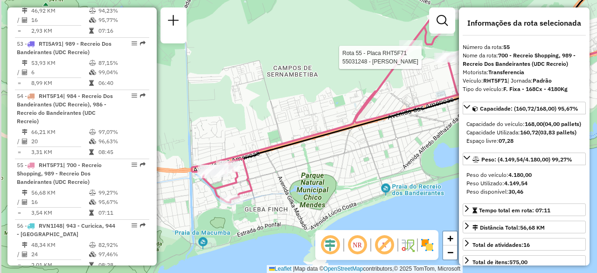
drag, startPoint x: 369, startPoint y: 116, endPoint x: 394, endPoint y: 99, distance: 30.0
click at [399, 97] on div "Rota 55 - Placa RHT5F71 55031248 - [PERSON_NAME] DE SOUZ Janela de atendimento …" at bounding box center [298, 136] width 597 height 273
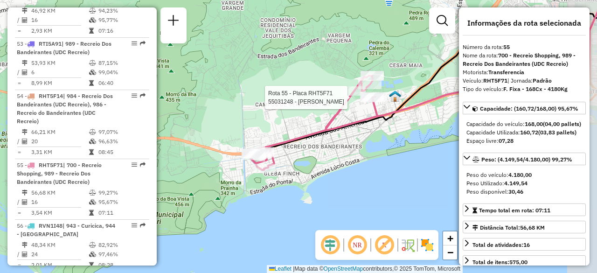
drag, startPoint x: 369, startPoint y: 117, endPoint x: 329, endPoint y: 131, distance: 42.9
click at [329, 131] on icon at bounding box center [310, 123] width 133 height 94
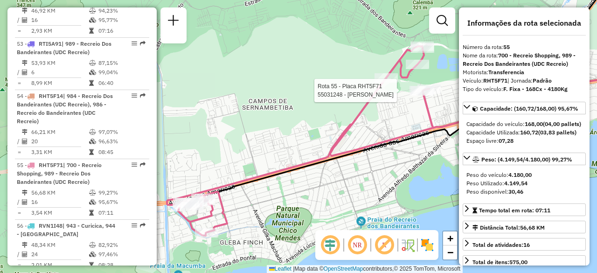
drag, startPoint x: 301, startPoint y: 132, endPoint x: 304, endPoint y: 152, distance: 19.9
click at [304, 152] on div "Rota 55 - Placa RHT5F71 55031248 - [PERSON_NAME] DE SOUZ Janela de atendimento …" at bounding box center [298, 136] width 597 height 273
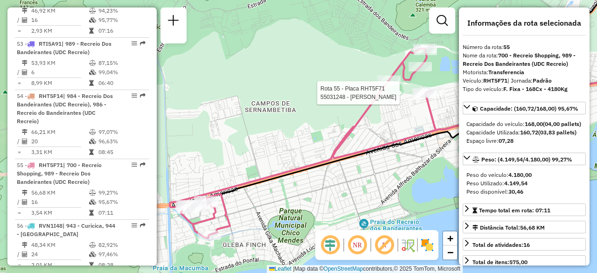
click at [262, 138] on div "Rota 55 - Placa RHT5F71 55031248 - [PERSON_NAME] DE SOUZ Janela de atendimento …" at bounding box center [298, 136] width 597 height 273
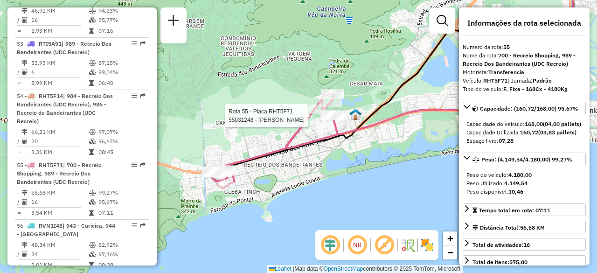
drag, startPoint x: 338, startPoint y: 161, endPoint x: 320, endPoint y: 159, distance: 17.8
click at [320, 159] on div "Rota 55 - Placa RHT5F71 55031248 - [PERSON_NAME] DE SOUZ Janela de atendimento …" at bounding box center [298, 136] width 597 height 273
click at [289, 114] on div "Rota 55 - Placa RHT5F71 55031248 - [PERSON_NAME] DE SOUZ Janela de atendimento …" at bounding box center [298, 136] width 597 height 273
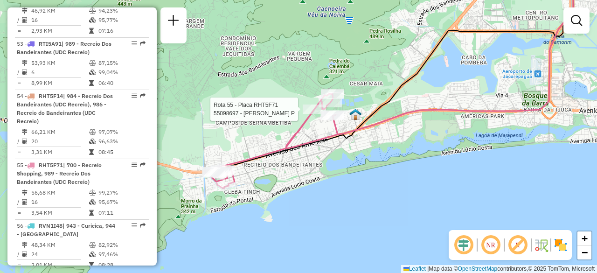
select select "**********"
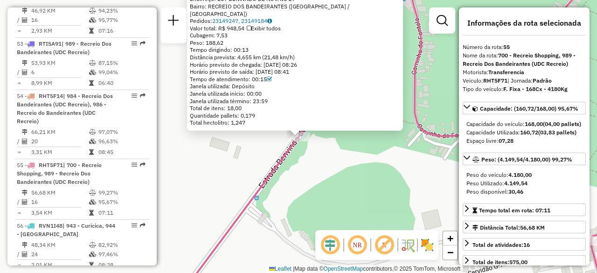
drag, startPoint x: 441, startPoint y: 74, endPoint x: 439, endPoint y: 80, distance: 6.3
click at [442, 74] on div "55098697 - [PERSON_NAME] P Endereço: EST BENVINDO DE NOVAIS 19 Bairro: RECREIO …" at bounding box center [298, 136] width 597 height 273
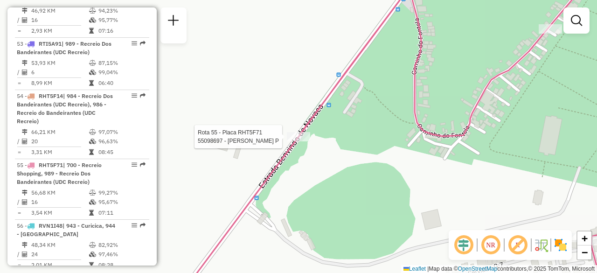
select select "**********"
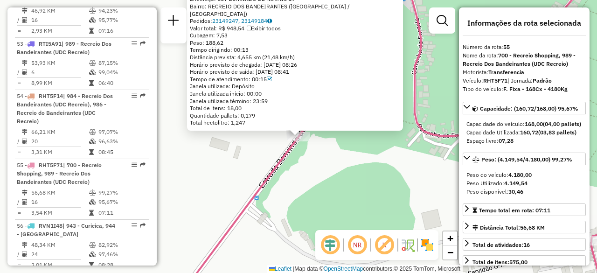
click at [300, 145] on div "55098697 - [PERSON_NAME] P Endereço: EST BENVINDO DE NOVAIS 19 Bairro: RECREIO …" at bounding box center [298, 136] width 597 height 273
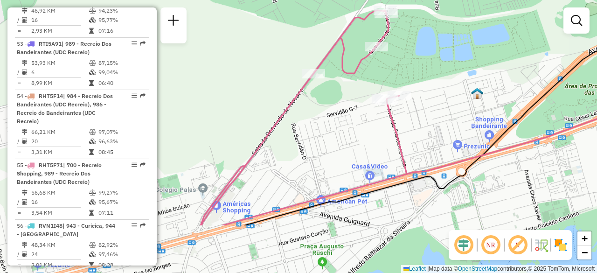
drag, startPoint x: 314, startPoint y: 185, endPoint x: 333, endPoint y: 83, distance: 104.3
click at [333, 83] on div "Janela de atendimento Grade de atendimento Capacidade Transportadoras Veículos …" at bounding box center [298, 136] width 597 height 273
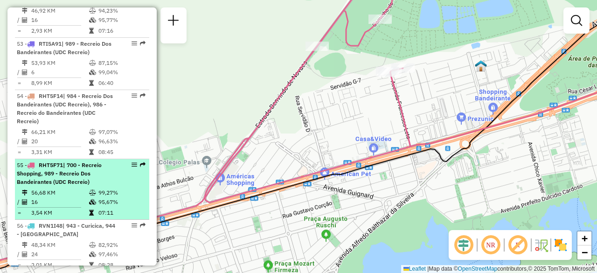
click at [74, 188] on td "56,68 KM" at bounding box center [60, 192] width 58 height 9
select select "**********"
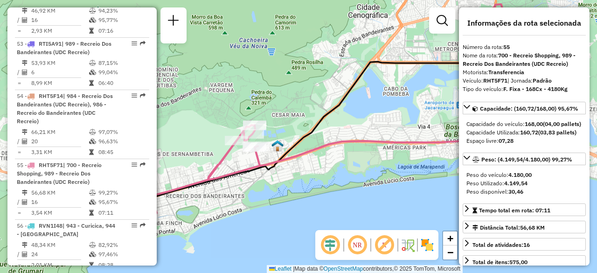
drag, startPoint x: 220, startPoint y: 143, endPoint x: 262, endPoint y: 117, distance: 49.4
click at [260, 119] on div "Janela de atendimento Grade de atendimento Capacidade Transportadoras Veículos …" at bounding box center [298, 136] width 597 height 273
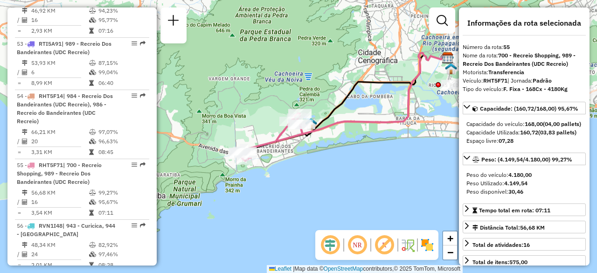
drag, startPoint x: 230, startPoint y: 127, endPoint x: 350, endPoint y: 113, distance: 120.7
click at [350, 113] on div "Janela de atendimento Grade de atendimento Capacidade Transportadoras Veículos …" at bounding box center [298, 136] width 597 height 273
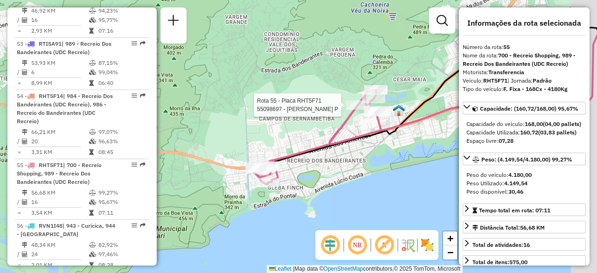
drag, startPoint x: 324, startPoint y: 132, endPoint x: 307, endPoint y: 134, distance: 17.4
click at [307, 134] on div "Rota 55 - Placa RHT5F71 55098697 - [PERSON_NAME] P Janela de atendimento Grade …" at bounding box center [298, 136] width 597 height 273
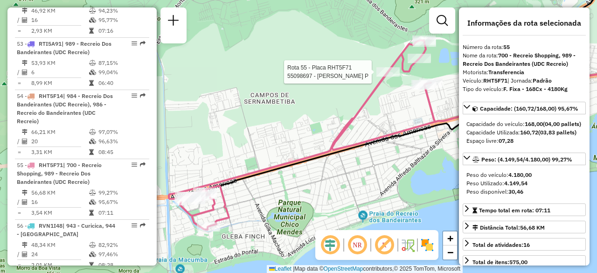
drag, startPoint x: 294, startPoint y: 126, endPoint x: 286, endPoint y: 139, distance: 14.9
click at [286, 139] on div "Rota 55 - Placa RHT5F71 55098697 - [PERSON_NAME] P Janela de atendimento Grade …" at bounding box center [298, 136] width 597 height 273
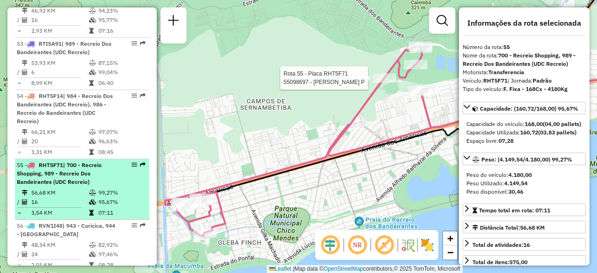
scroll to position [3134, 0]
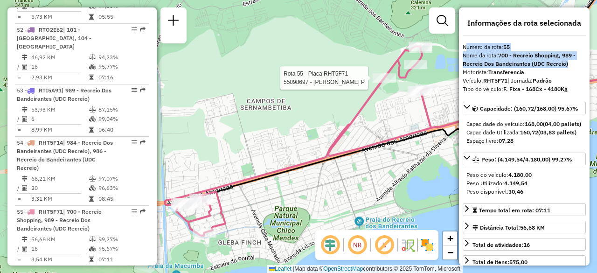
drag, startPoint x: 463, startPoint y: 49, endPoint x: 568, endPoint y: 62, distance: 106.2
click at [568, 62] on div "**********" at bounding box center [524, 136] width 131 height 258
copy div "Número da rota: 55 Nome da rota: 700 - Recreio Shopping, 989 - Recreio Dos Band…"
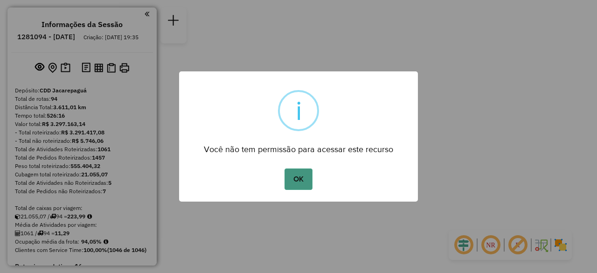
click at [296, 171] on button "OK" at bounding box center [298, 178] width 28 height 21
